Goal: Task Accomplishment & Management: Manage account settings

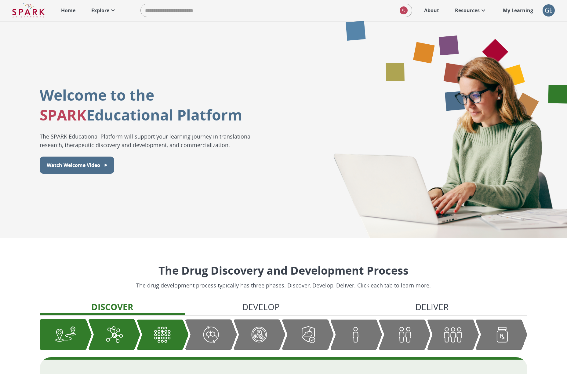
click at [550, 12] on div "GE" at bounding box center [549, 10] width 12 height 12
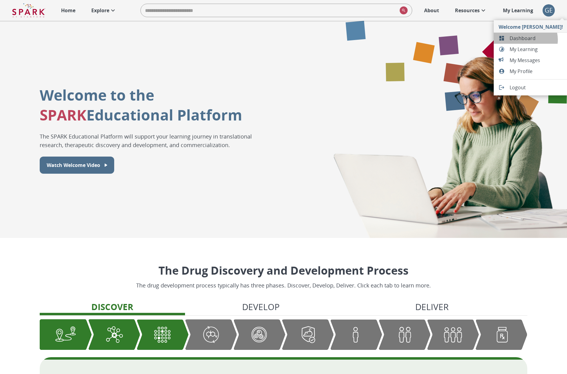
click at [526, 40] on span "Dashboard" at bounding box center [536, 38] width 53 height 7
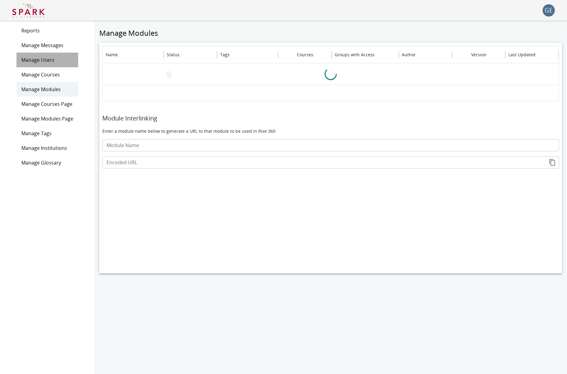
click at [30, 61] on span "Manage Users" at bounding box center [47, 59] width 52 height 7
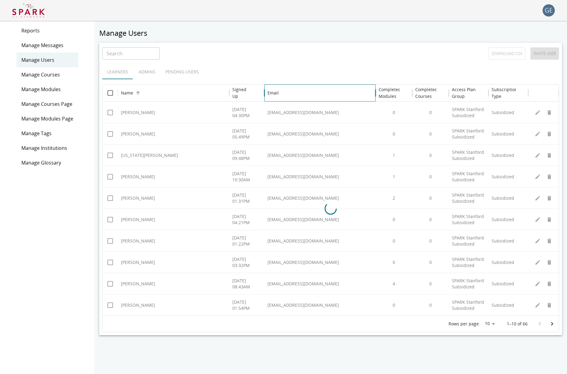
click at [269, 95] on div "Email" at bounding box center [273, 93] width 11 height 6
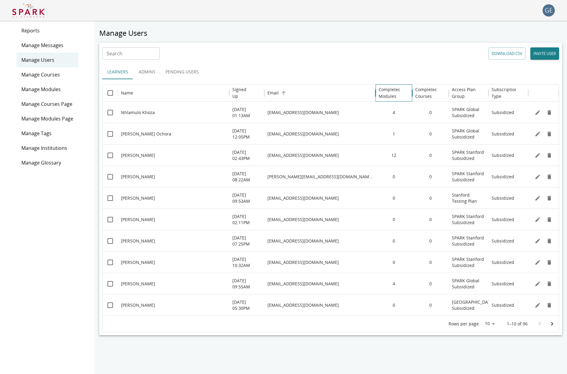
click at [389, 93] on h6 "Completed Modules" at bounding box center [390, 92] width 22 height 13
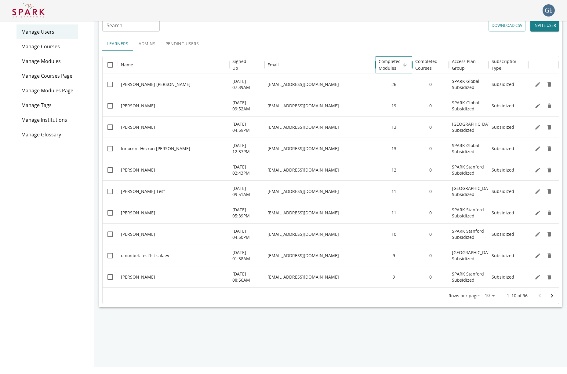
scroll to position [28, 0]
click at [551, 296] on icon "Go to next page" at bounding box center [552, 295] width 7 height 7
click at [554, 301] on button "Go to next page" at bounding box center [552, 295] width 12 height 12
